Goal: Task Accomplishment & Management: Manage account settings

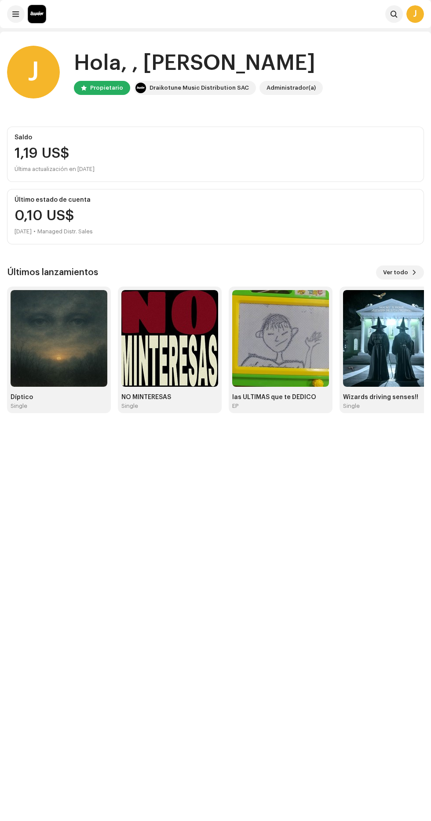
click at [75, 395] on div "Díptico" at bounding box center [59, 397] width 97 height 7
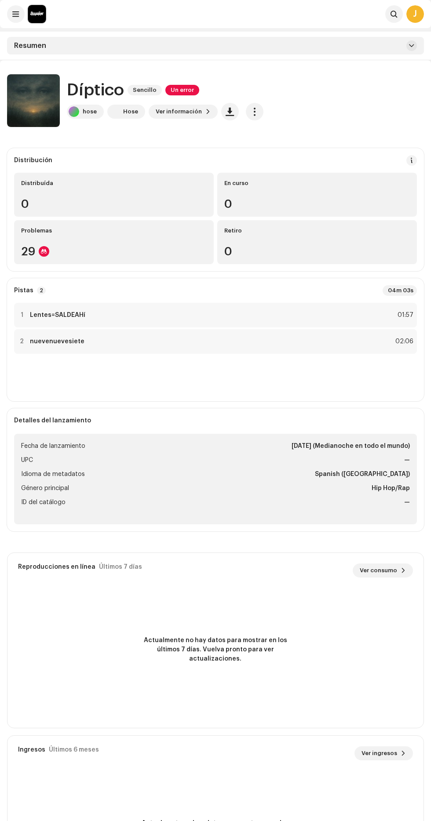
click at [169, 350] on div "2 nuevenuevesiete 02:06" at bounding box center [215, 341] width 403 height 25
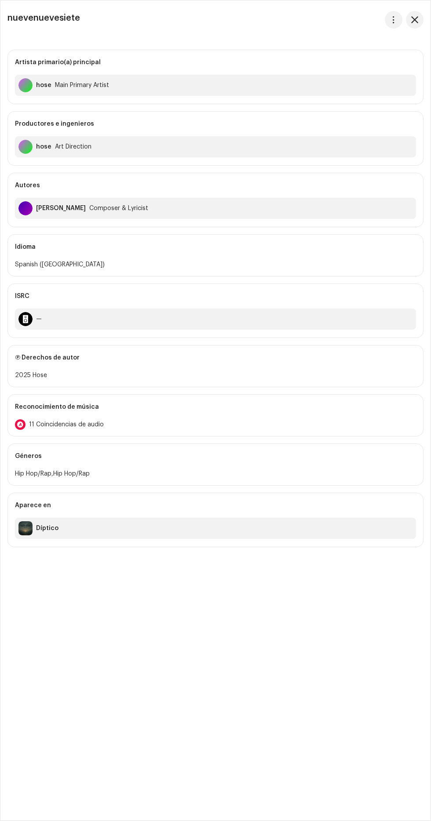
click at [417, 17] on span "button" at bounding box center [414, 19] width 7 height 7
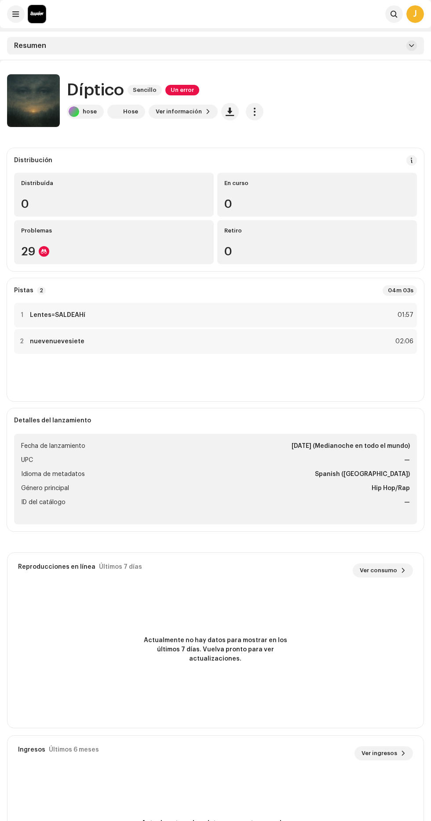
click at [162, 233] on div "Problemas" at bounding box center [113, 230] width 185 height 7
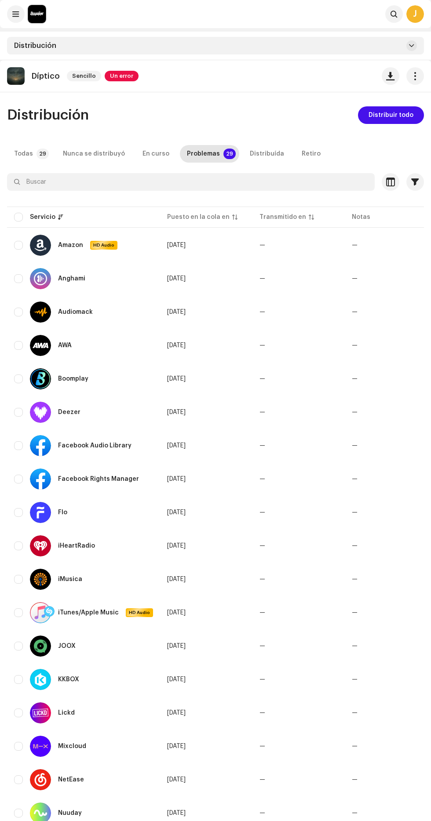
click at [415, 75] on span "button" at bounding box center [415, 76] width 8 height 7
click at [377, 115] on div "Editar" at bounding box center [376, 115] width 82 height 7
